Goal: Task Accomplishment & Management: Complete application form

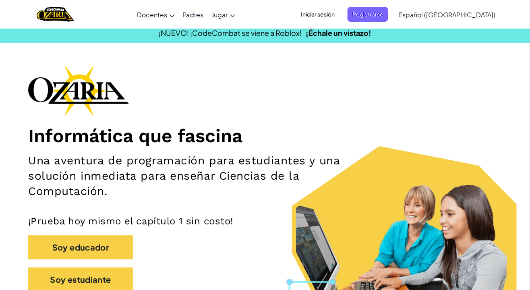
scroll to position [7, 0]
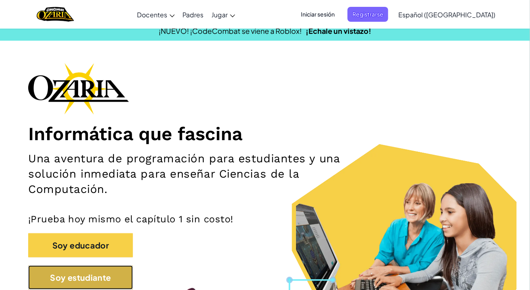
click at [99, 280] on button "Soy estudiante" at bounding box center [80, 278] width 105 height 24
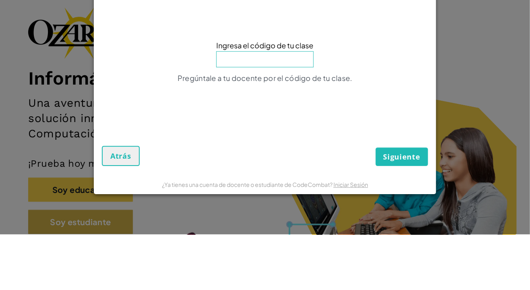
type input "WatchHideUnder"
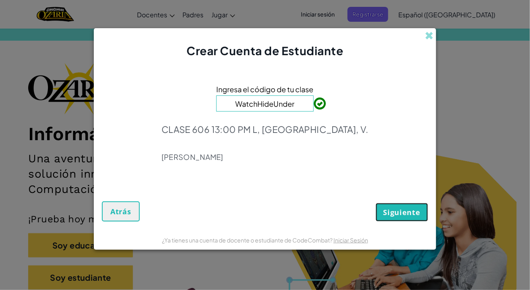
click at [413, 212] on span "Siguiente" at bounding box center [402, 212] width 37 height 10
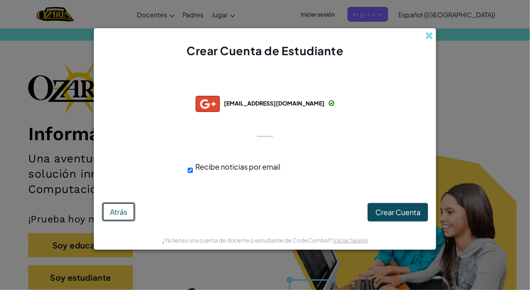
click at [126, 210] on span "Atrás" at bounding box center [118, 211] width 17 height 9
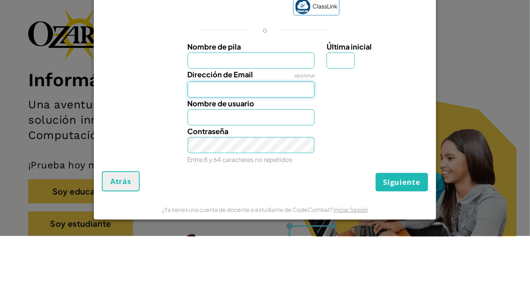
click at [284, 141] on input "Dirección de Email" at bounding box center [251, 143] width 127 height 16
type input "[EMAIL_ADDRESS][DOMAIN_NAME]"
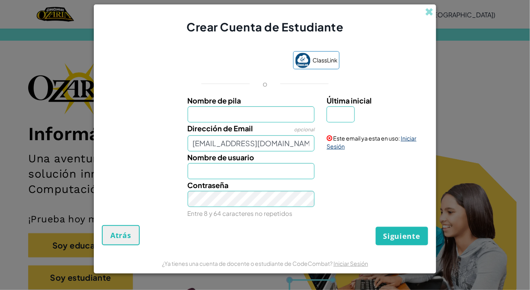
click at [408, 140] on link "Iniciar Sesión" at bounding box center [372, 142] width 90 height 15
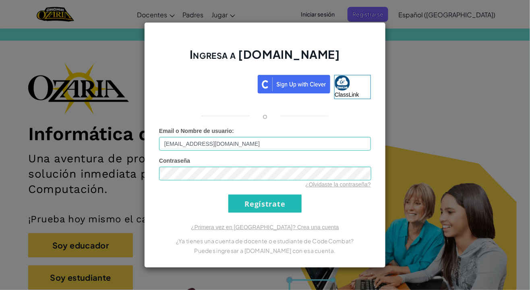
click at [228, 195] on input "Regístrate" at bounding box center [264, 204] width 73 height 18
